Goal: Information Seeking & Learning: Learn about a topic

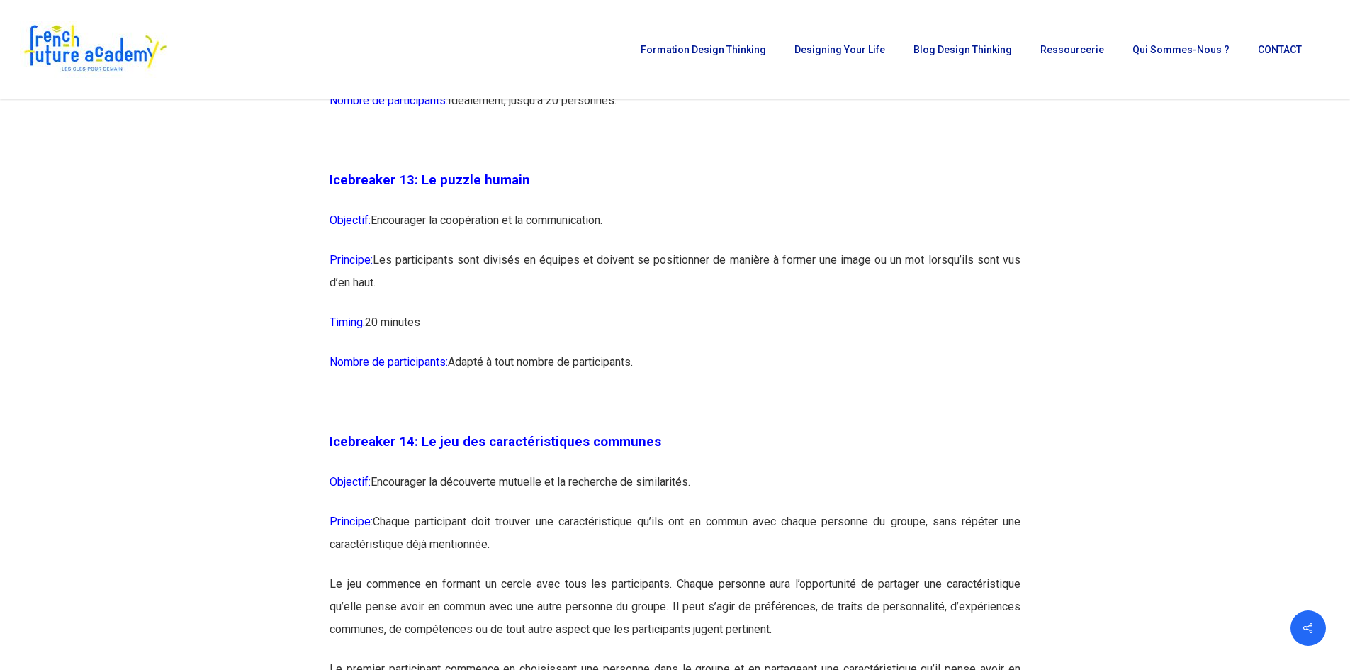
scroll to position [6377, 0]
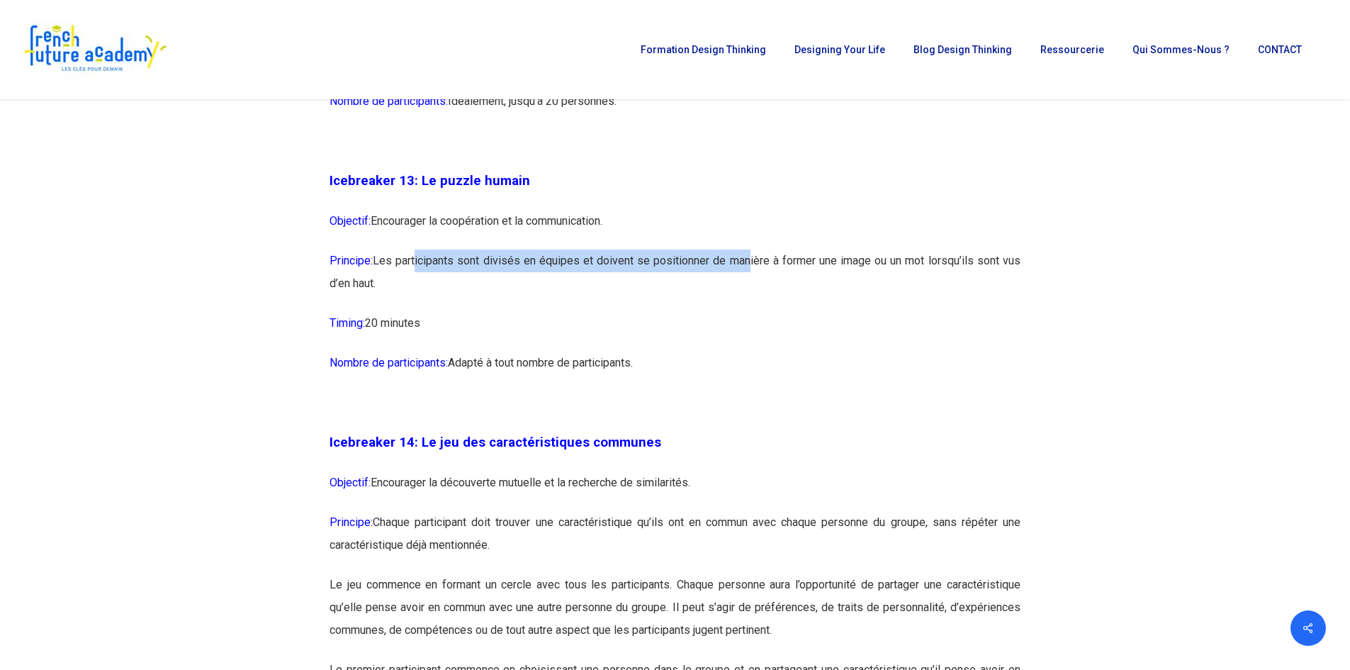
drag, startPoint x: 416, startPoint y: 305, endPoint x: 743, endPoint y: 313, distance: 326.8
click at [743, 312] on p "Principe: Les participants sont divisés en équipes et doivent se positionner de…" at bounding box center [674, 280] width 691 height 62
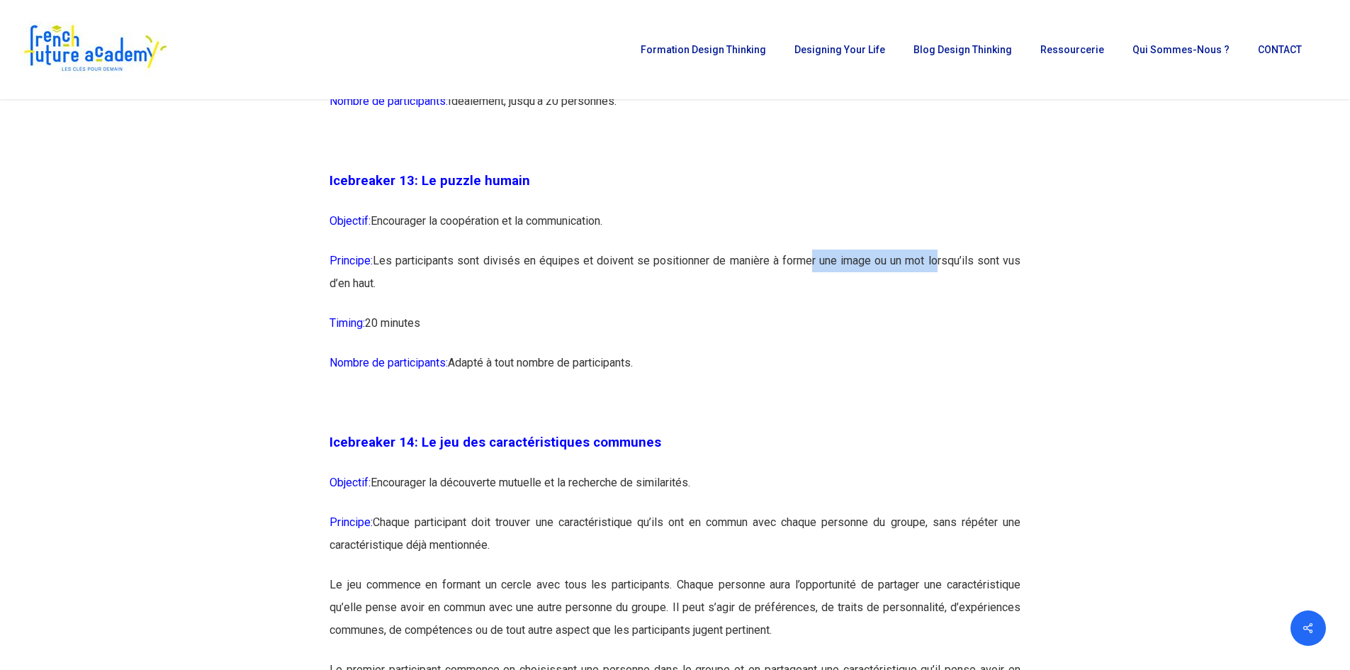
drag, startPoint x: 804, startPoint y: 306, endPoint x: 932, endPoint y: 310, distance: 128.3
click at [932, 310] on p "Principe: Les participants sont divisés en équipes et doivent se positionner de…" at bounding box center [674, 280] width 691 height 62
drag, startPoint x: 343, startPoint y: 332, endPoint x: 368, endPoint y: 335, distance: 25.8
click at [368, 312] on p "Principe: Les participants sont divisés en équipes et doivent se positionner de…" at bounding box center [674, 280] width 691 height 62
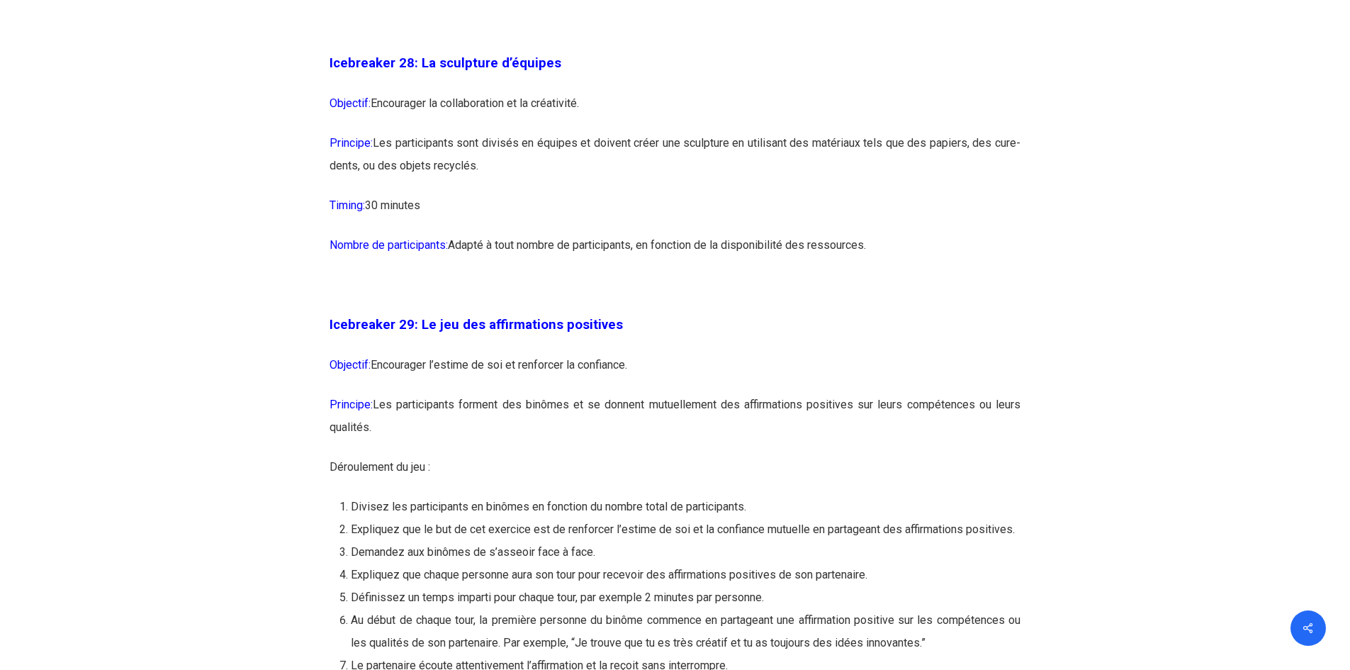
scroll to position [13417, 0]
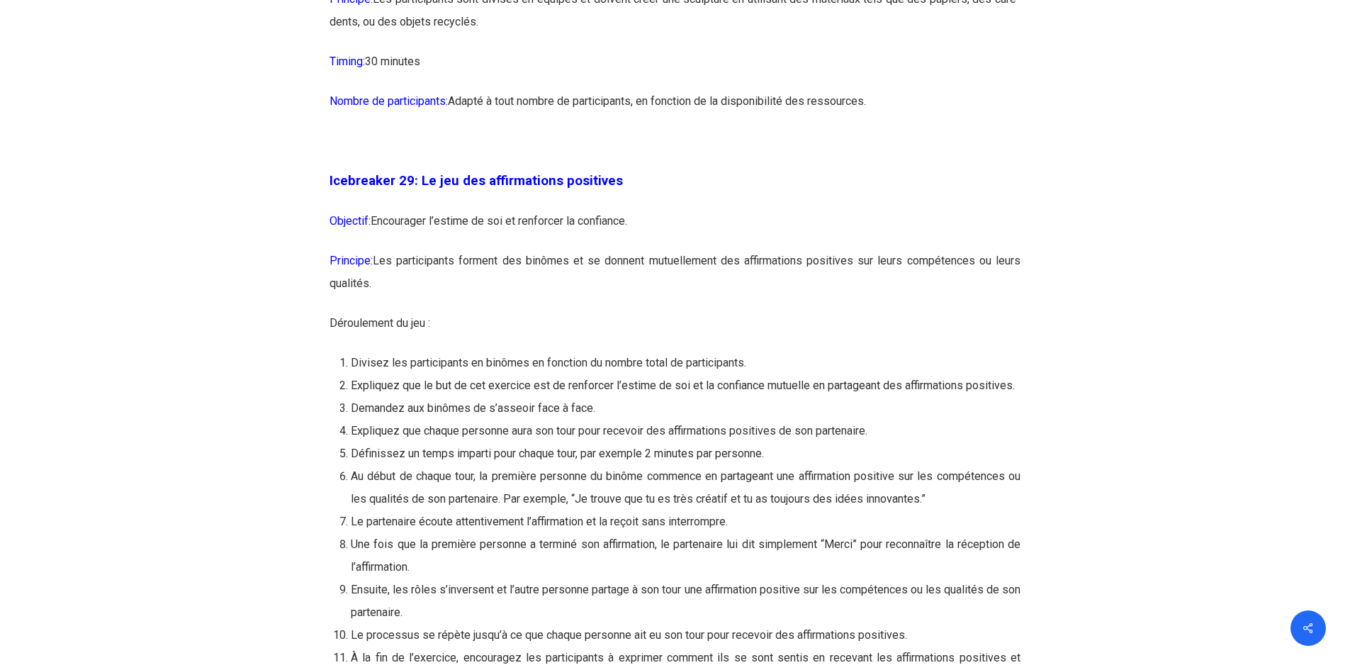
drag, startPoint x: 724, startPoint y: 457, endPoint x: 556, endPoint y: 422, distance: 172.2
click at [556, 374] on li "Divisez les participants en binômes en fonction du nombre total de participants." at bounding box center [686, 362] width 670 height 23
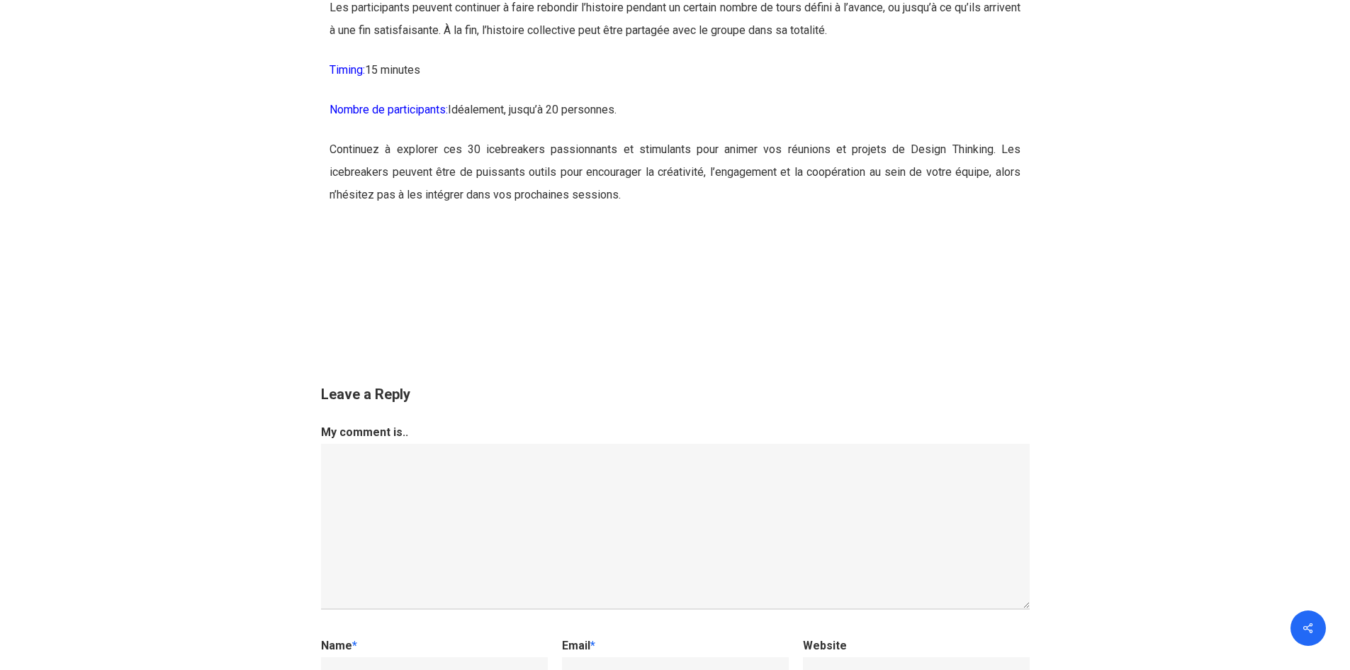
scroll to position [14692, 0]
